Goal: Task Accomplishment & Management: Complete application form

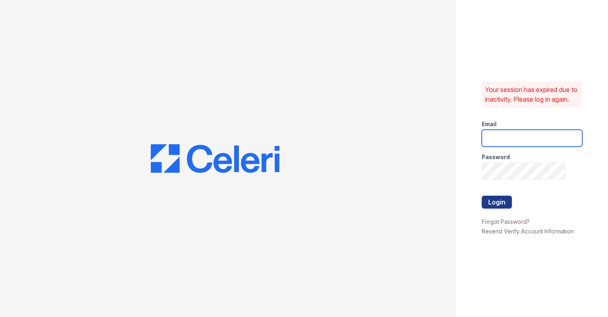
click at [498, 147] on input "email" at bounding box center [532, 138] width 100 height 17
type input "michael@livingny.com"
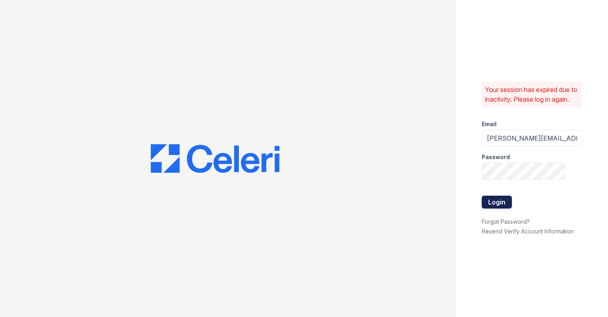
click at [496, 204] on button "Login" at bounding box center [497, 202] width 30 height 13
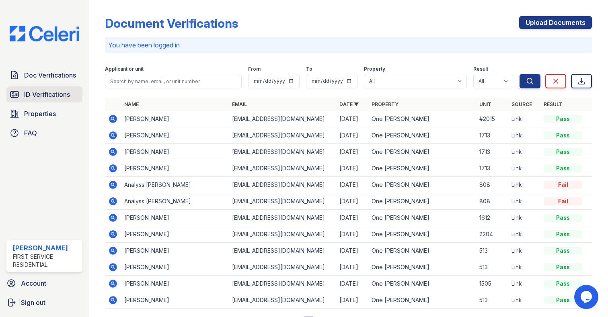
click at [43, 95] on span "ID Verifications" at bounding box center [47, 95] width 46 height 10
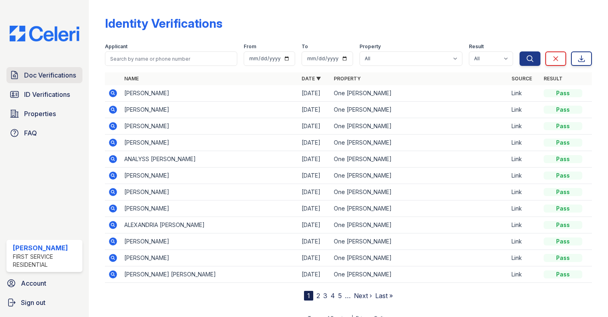
click at [45, 76] on span "Doc Verifications" at bounding box center [50, 75] width 52 height 10
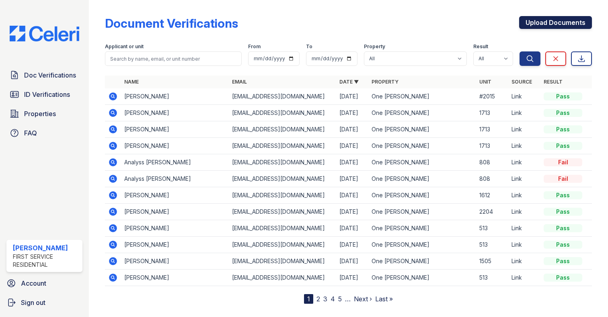
click at [543, 21] on link "Upload Documents" at bounding box center [555, 22] width 73 height 13
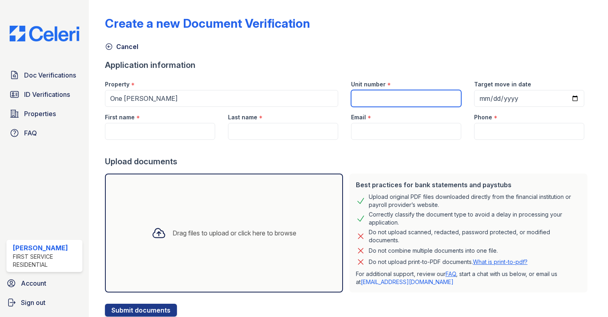
click at [361, 104] on input "Unit number" at bounding box center [406, 98] width 110 height 17
type input "1416"
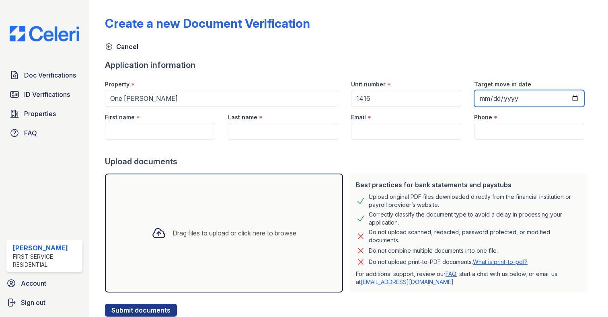
click at [478, 100] on input "Target move in date" at bounding box center [529, 98] width 110 height 17
type input "2025-10-01"
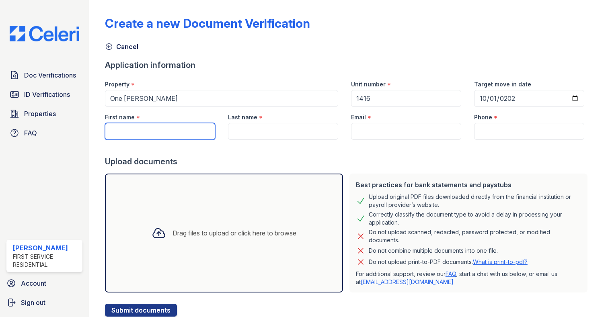
click at [170, 133] on input "First name" at bounding box center [160, 131] width 110 height 17
type input "Haseeb"
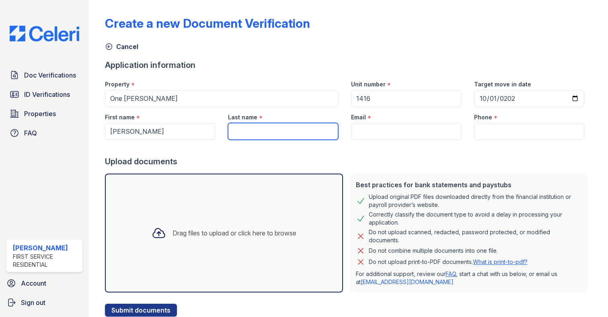
click at [254, 134] on input "Last name" at bounding box center [283, 131] width 110 height 17
type input "Qureshi"
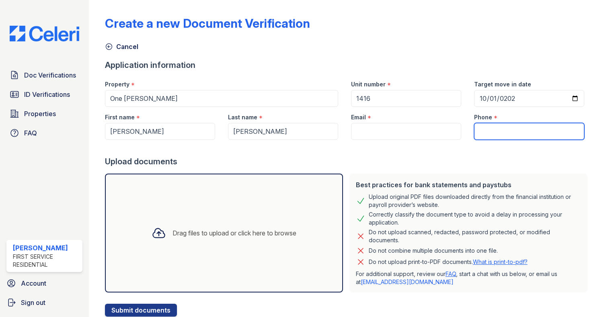
click at [509, 132] on input "Phone" at bounding box center [529, 131] width 110 height 17
paste input "214-504-6802"
type input "214-504-6802"
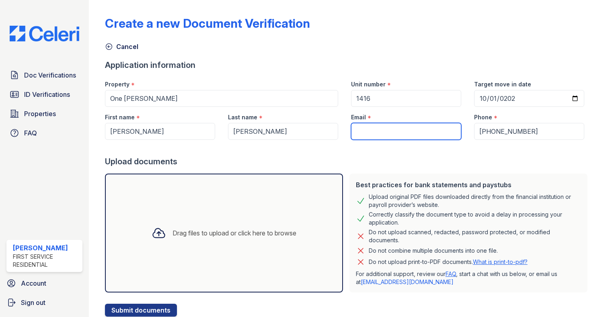
click at [381, 133] on input "Email" at bounding box center [406, 131] width 110 height 17
paste input "[EMAIL_ADDRESS][DOMAIN_NAME]"
type input "[EMAIL_ADDRESS][DOMAIN_NAME]"
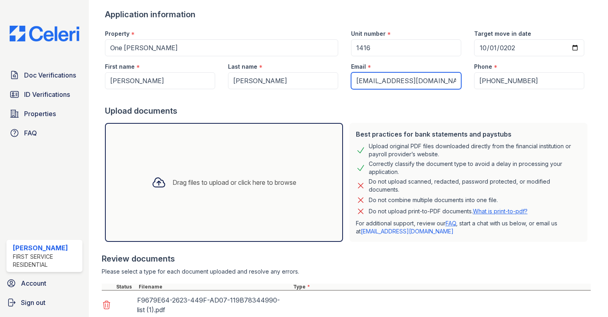
scroll to position [110, 0]
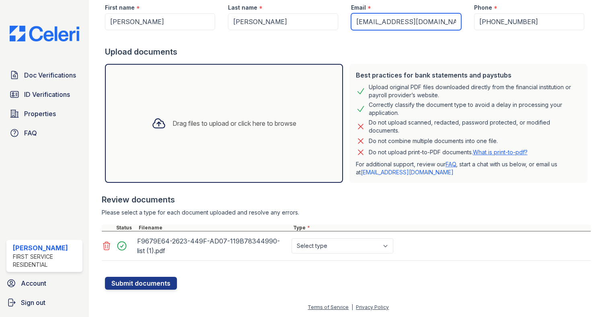
click at [327, 248] on select "Select type Paystub Bank Statement Offer Letter Tax Documents Benefit Award Let…" at bounding box center [342, 245] width 102 height 15
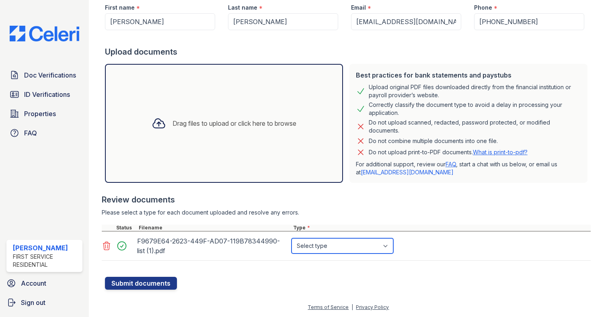
select select "bank_statement"
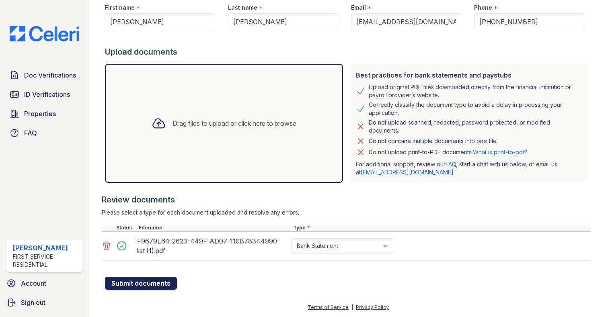
click at [150, 281] on button "Submit documents" at bounding box center [141, 283] width 72 height 13
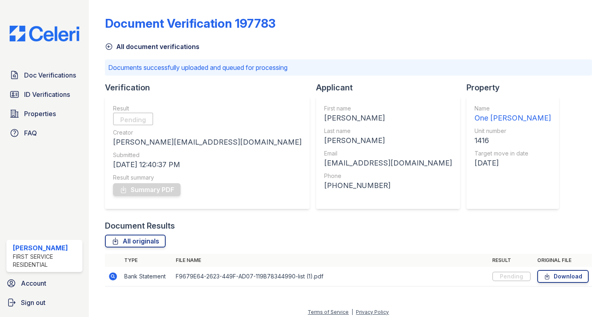
click at [127, 47] on link "All document verifications" at bounding box center [152, 47] width 94 height 10
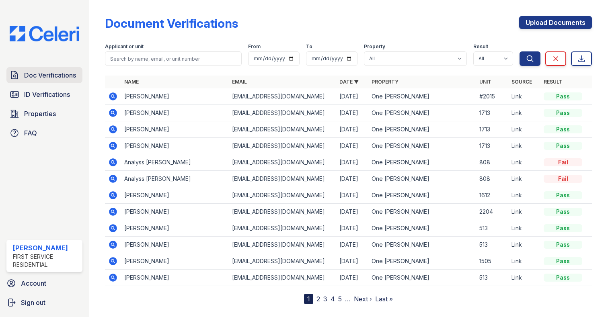
click at [37, 74] on span "Doc Verifications" at bounding box center [50, 75] width 52 height 10
click at [48, 96] on span "ID Verifications" at bounding box center [47, 95] width 46 height 10
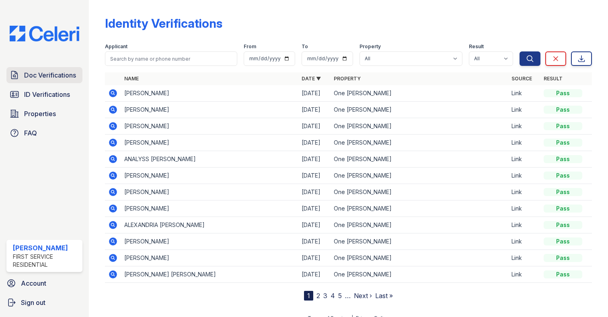
click at [43, 73] on span "Doc Verifications" at bounding box center [50, 75] width 52 height 10
